Goal: Information Seeking & Learning: Learn about a topic

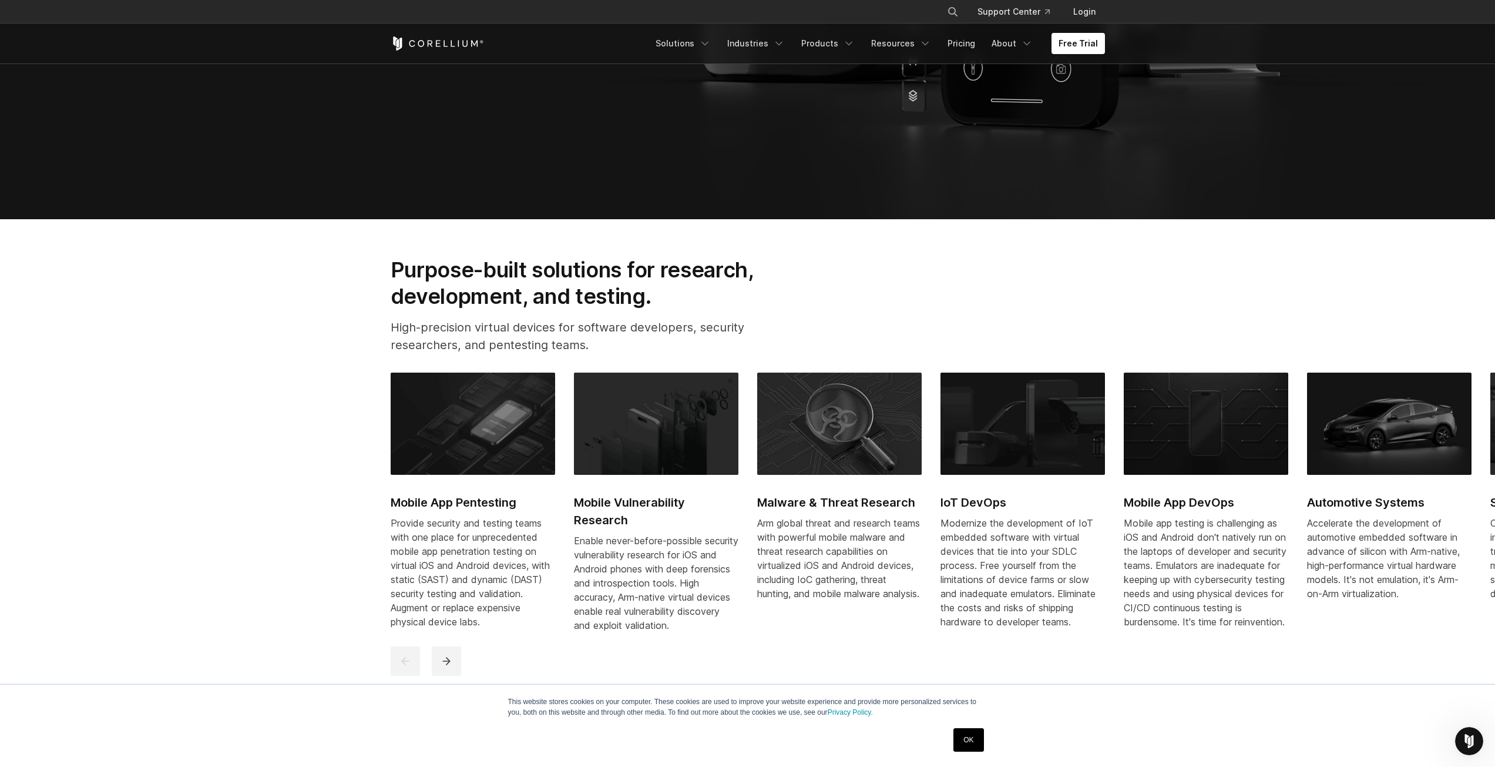
scroll to position [587, 0]
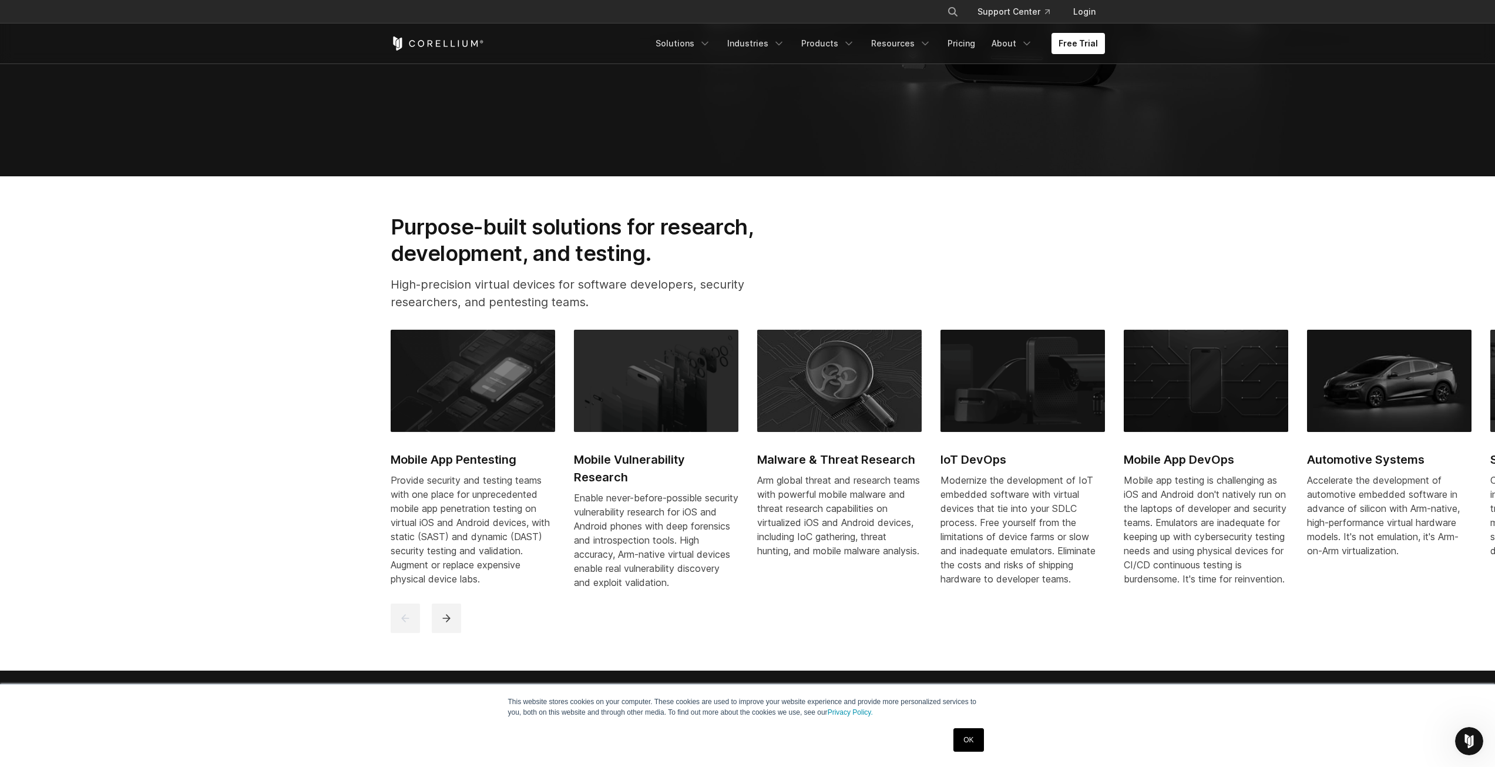
click at [454, 459] on h2 "Mobile App Pentesting" at bounding box center [473, 460] width 164 height 18
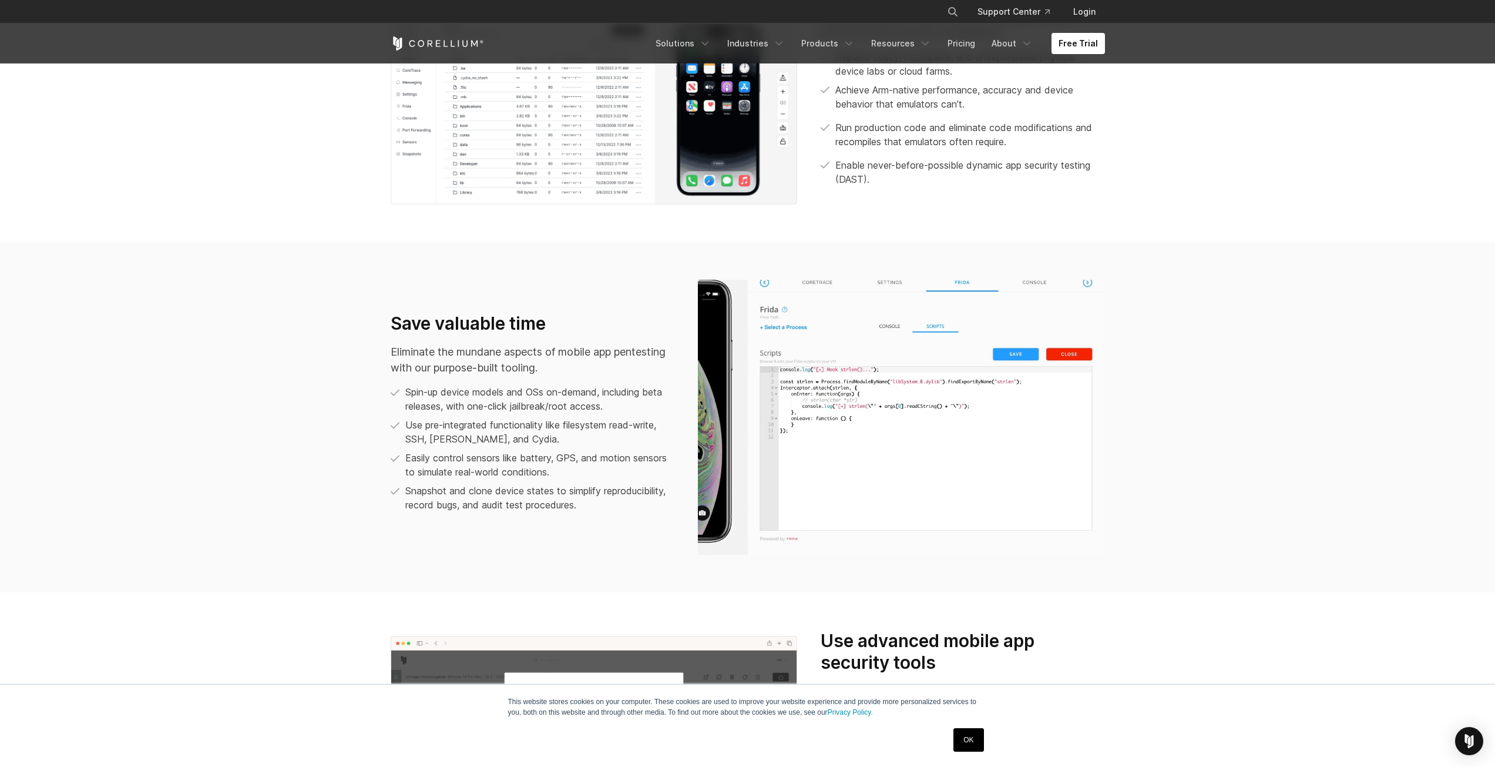
scroll to position [881, 0]
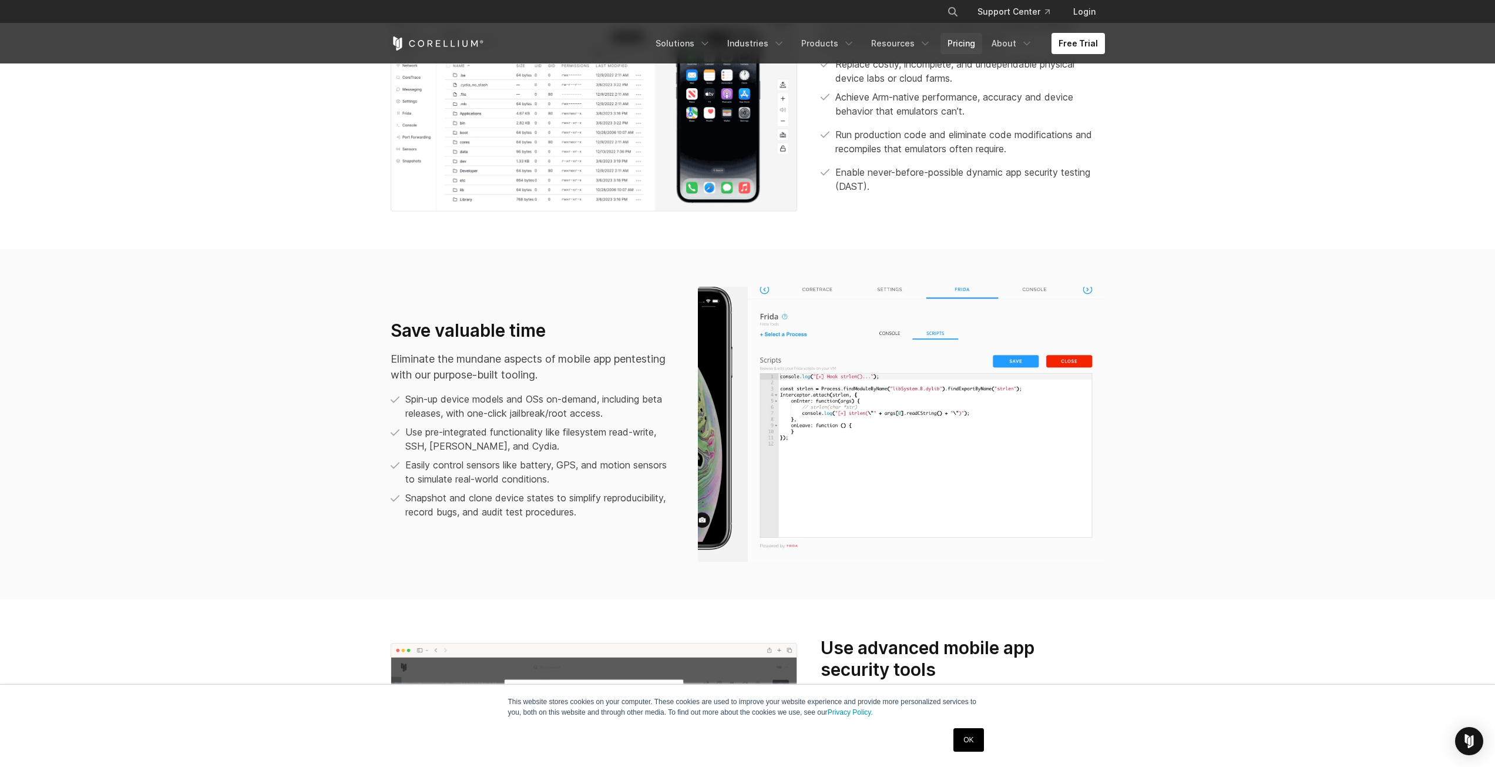
click at [960, 41] on link "Pricing" at bounding box center [961, 43] width 42 height 21
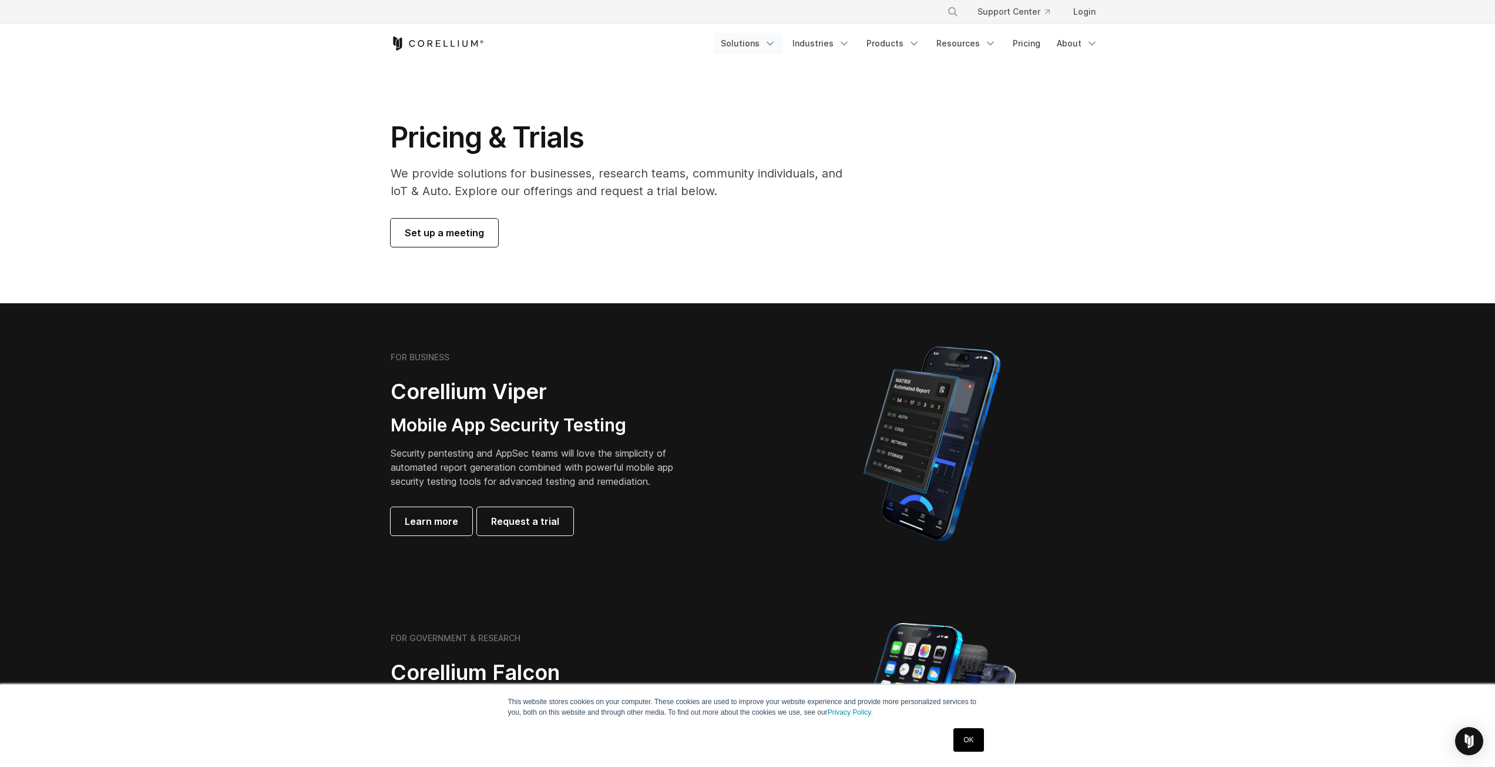
click at [776, 42] on icon "Navigation Menu" at bounding box center [770, 44] width 12 height 12
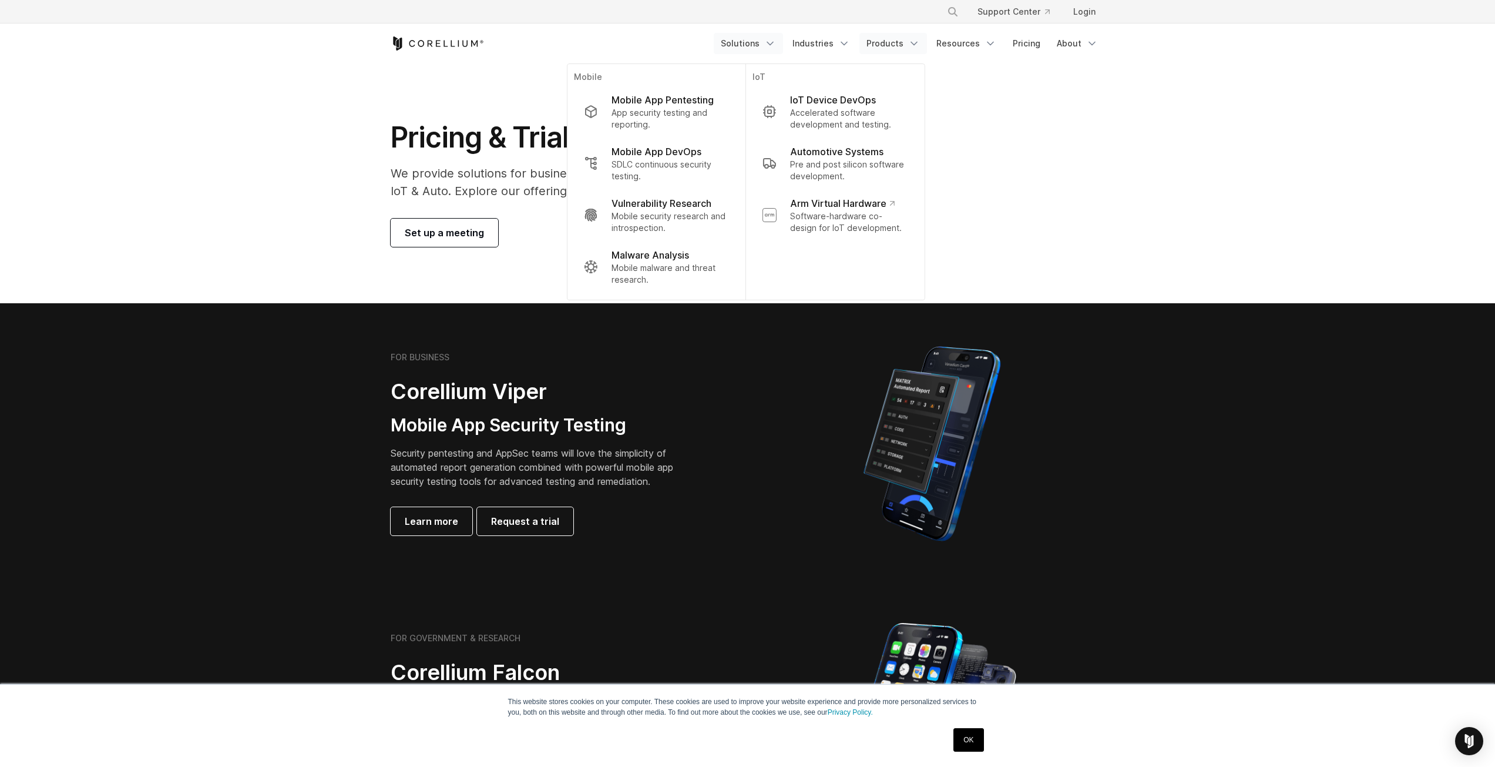
click at [910, 41] on link "Products" at bounding box center [893, 43] width 68 height 21
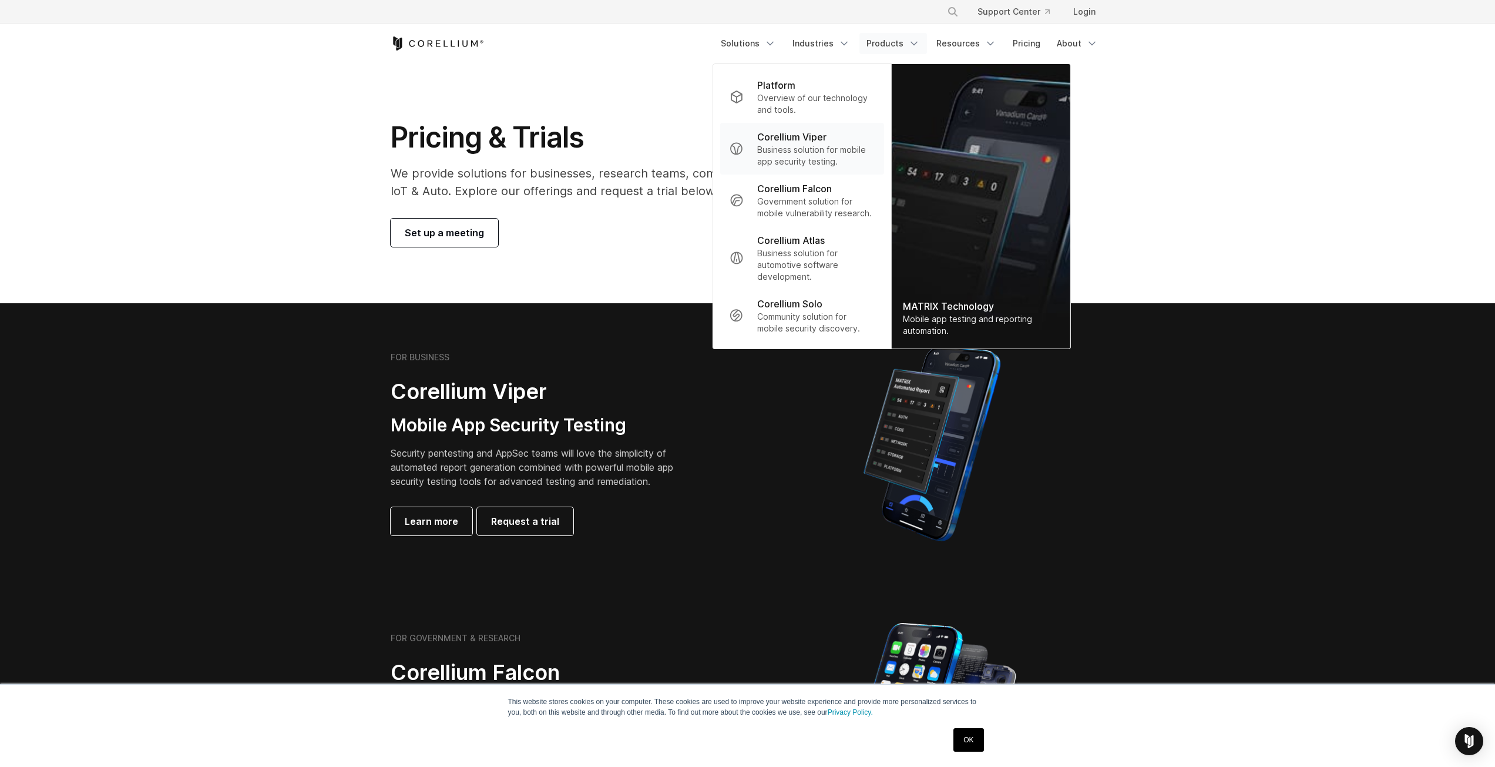
click at [796, 140] on p "Corellium Viper" at bounding box center [791, 137] width 69 height 14
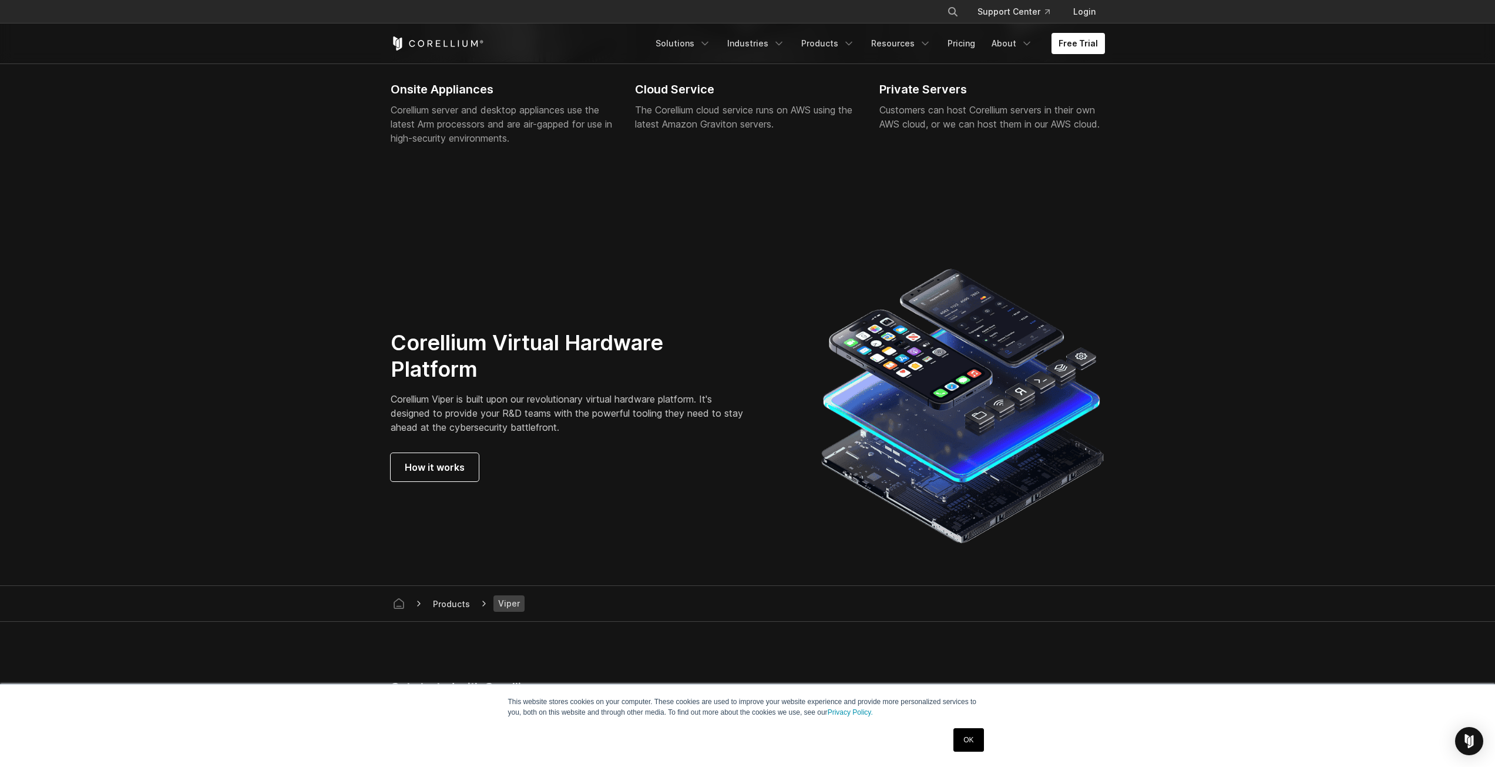
scroll to position [2878, 0]
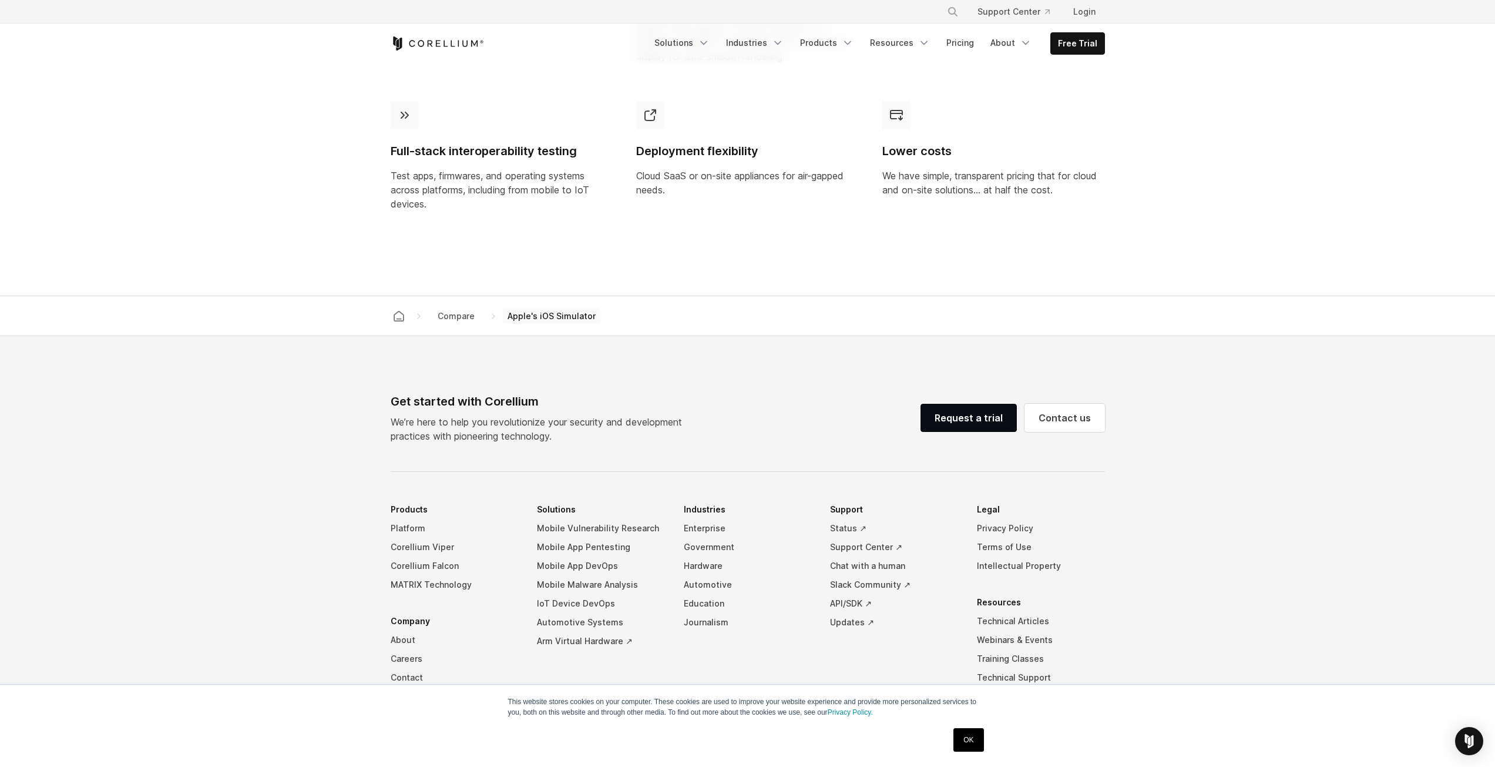
scroll to position [999, 0]
